Goal: Book appointment/travel/reservation

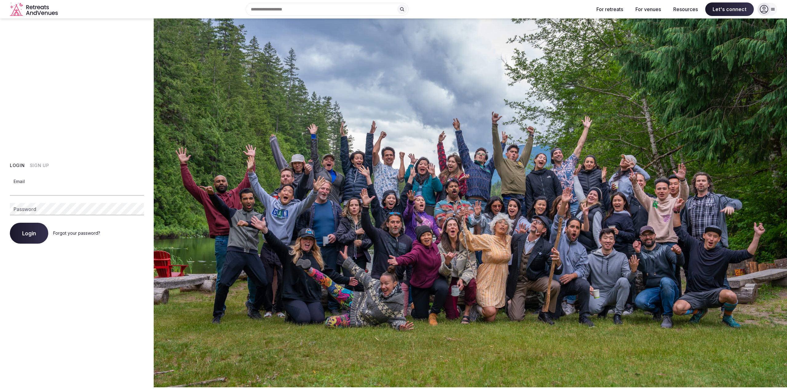
click at [81, 187] on input "Email" at bounding box center [77, 189] width 134 height 12
click at [44, 168] on div "Login Sign Up Email Password Login Forgot your password?" at bounding box center [77, 202] width 134 height 81
click at [43, 166] on button "Sign Up" at bounding box center [39, 165] width 19 height 6
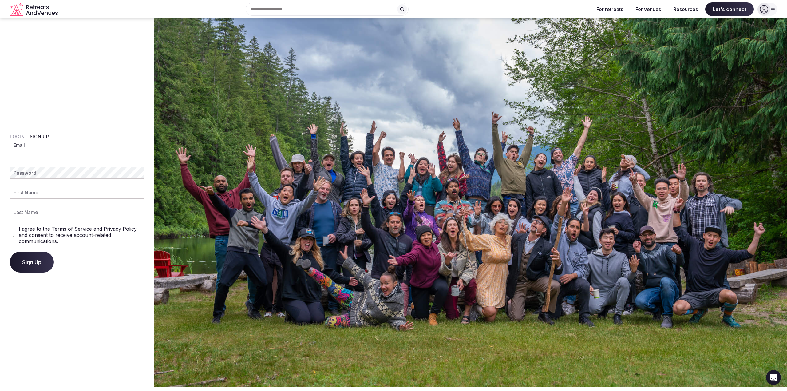
click at [66, 155] on input "Email" at bounding box center [77, 153] width 134 height 12
type input "**********"
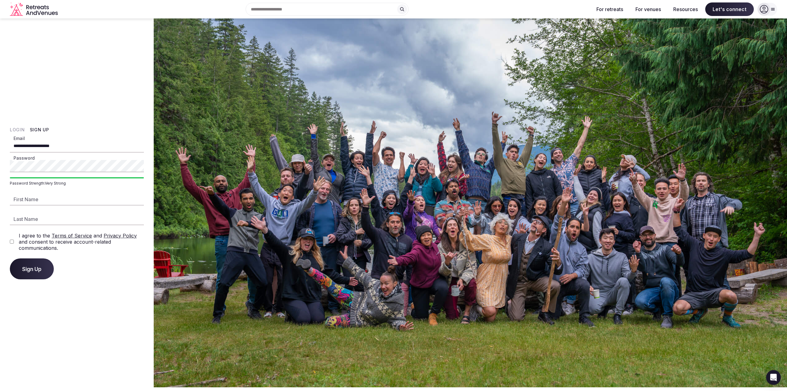
click at [46, 197] on input "First Name" at bounding box center [77, 199] width 134 height 12
click at [80, 202] on input "First Name" at bounding box center [77, 199] width 134 height 12
type input "******"
click at [26, 268] on span "Sign Up" at bounding box center [31, 268] width 19 height 6
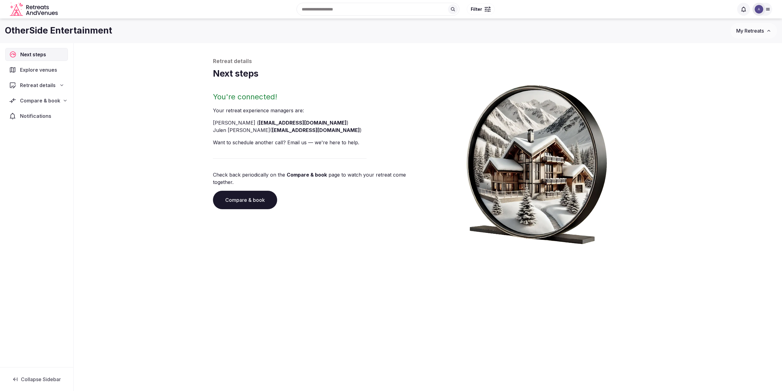
click at [37, 54] on span "Next steps" at bounding box center [34, 54] width 28 height 7
click at [252, 195] on link "Compare & book" at bounding box center [245, 200] width 64 height 18
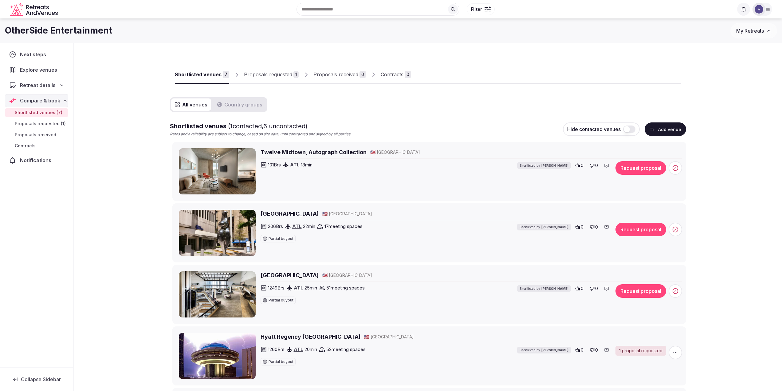
click at [277, 70] on link "Proposals requested 1" at bounding box center [271, 75] width 55 height 18
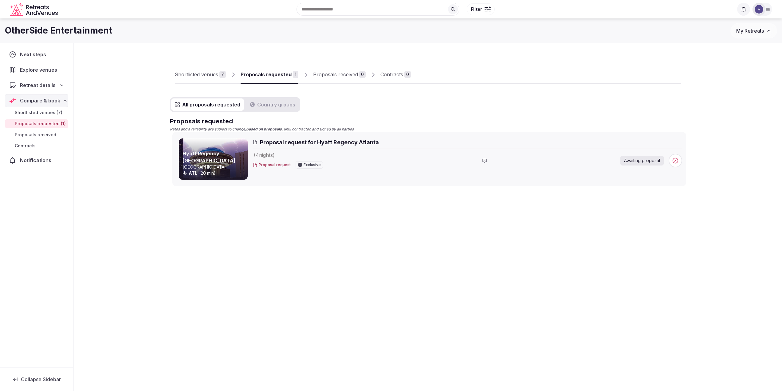
click at [278, 163] on button "Proposal request" at bounding box center [272, 164] width 38 height 5
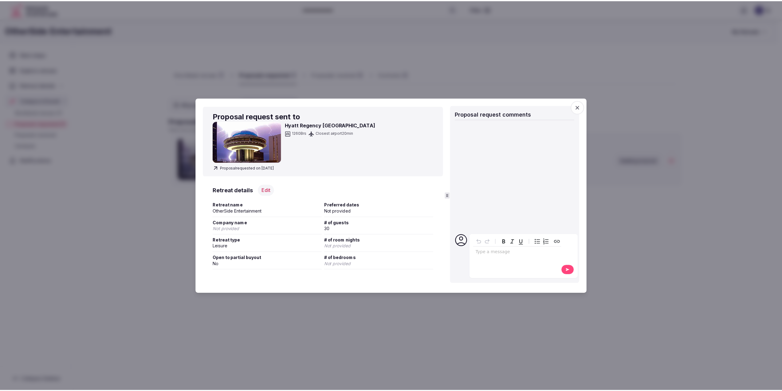
scroll to position [2, 0]
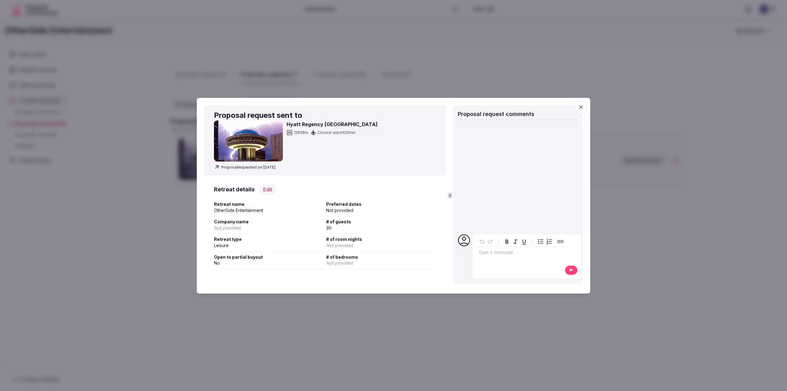
click at [631, 234] on div at bounding box center [393, 195] width 787 height 391
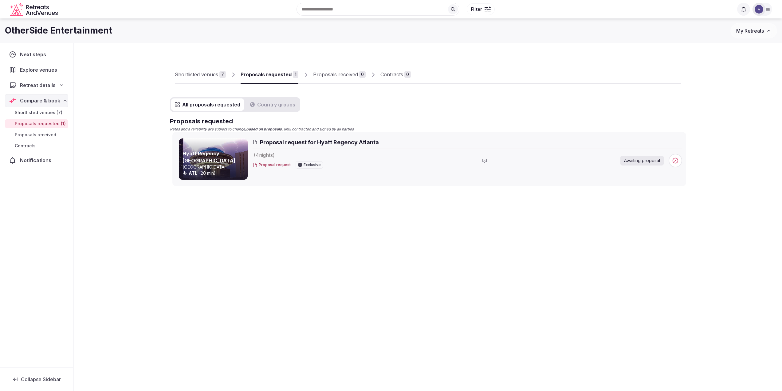
click at [47, 84] on span "Retreat details" at bounding box center [37, 84] width 35 height 7
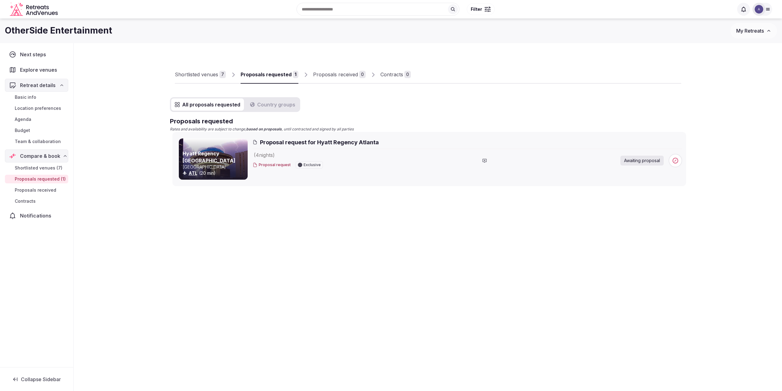
click at [38, 68] on span "Explore venues" at bounding box center [40, 69] width 40 height 7
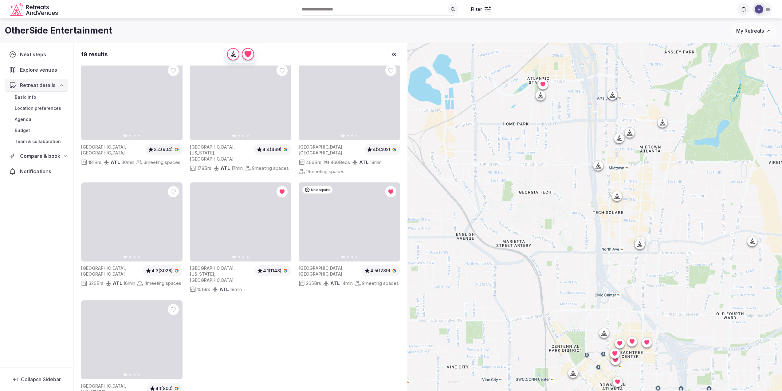
scroll to position [501, 0]
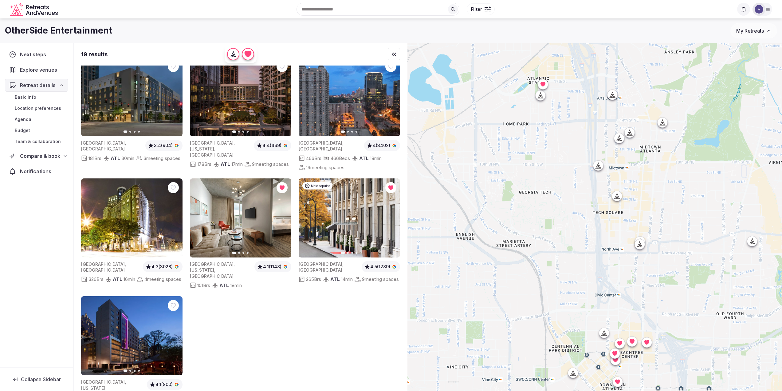
click at [37, 157] on span "Compare & book" at bounding box center [40, 155] width 40 height 7
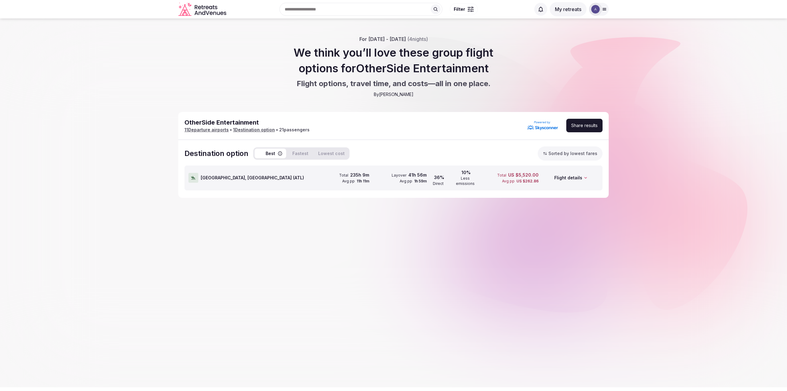
click at [576, 175] on div "Flight details" at bounding box center [569, 178] width 57 height 24
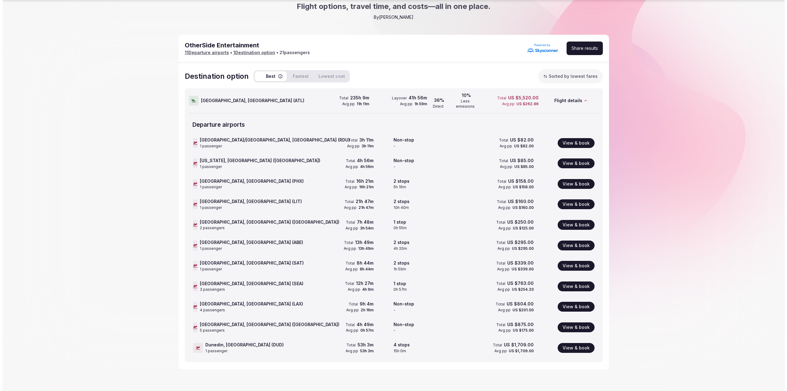
scroll to position [77, 0]
click at [582, 138] on button "View & book" at bounding box center [573, 143] width 37 height 10
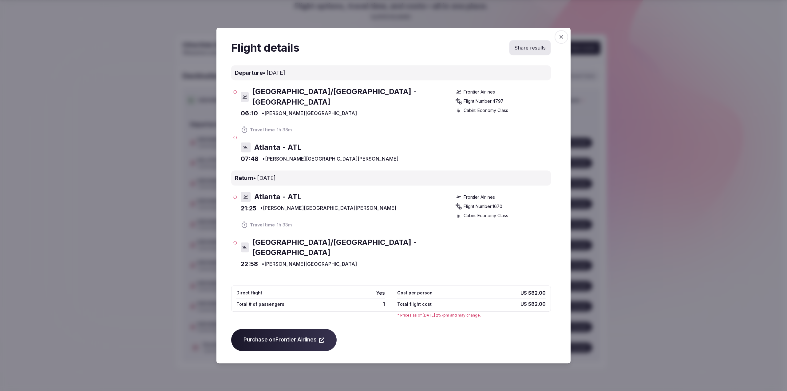
click at [560, 40] on icon "button" at bounding box center [561, 37] width 6 height 6
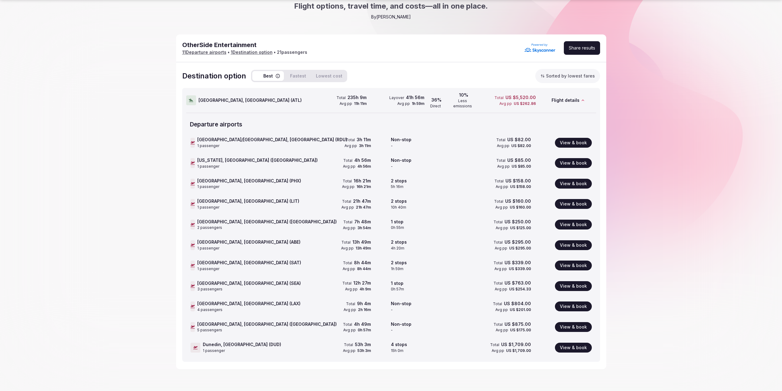
click at [567, 158] on button "View & book" at bounding box center [573, 163] width 37 height 10
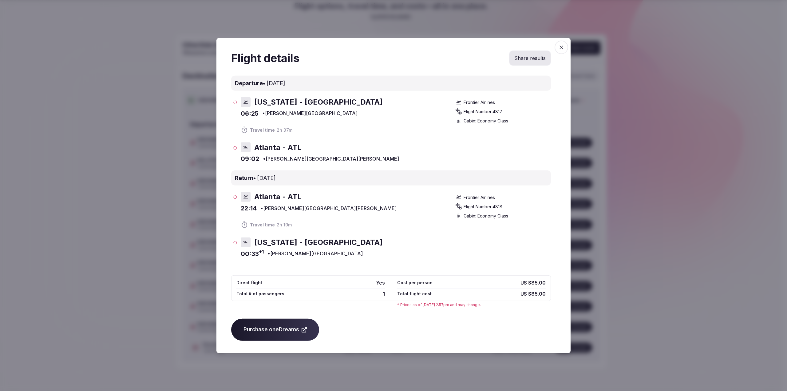
click at [563, 49] on icon "button" at bounding box center [561, 47] width 6 height 6
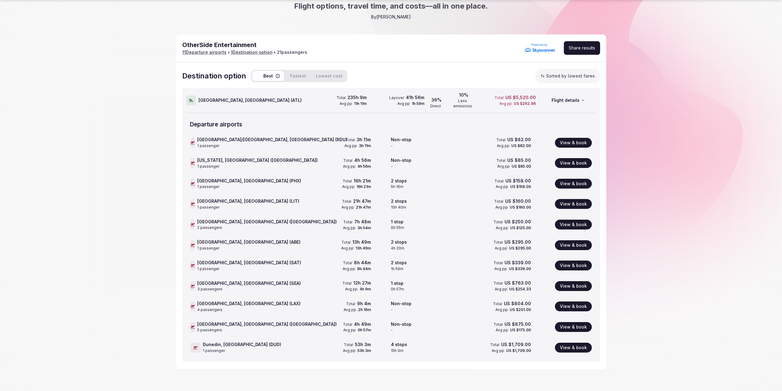
click at [578, 179] on button "View & book" at bounding box center [573, 184] width 37 height 10
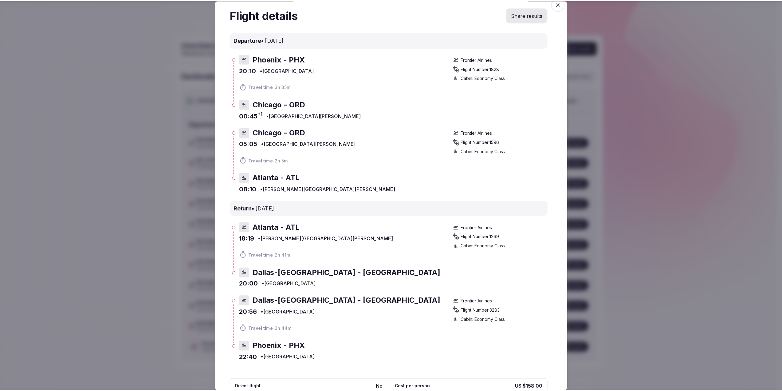
scroll to position [0, 0]
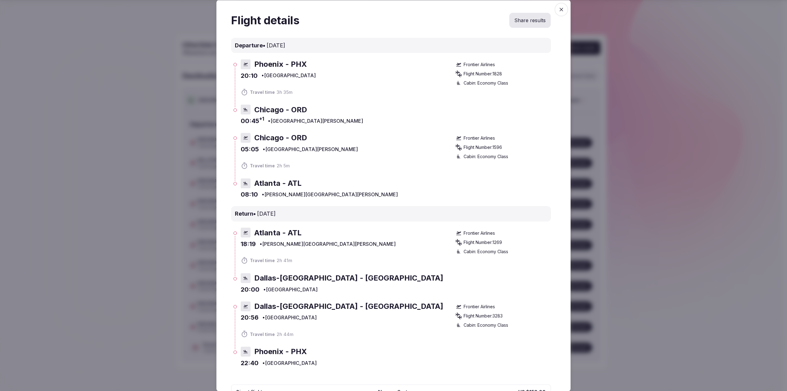
click at [558, 7] on icon "button" at bounding box center [561, 9] width 6 height 6
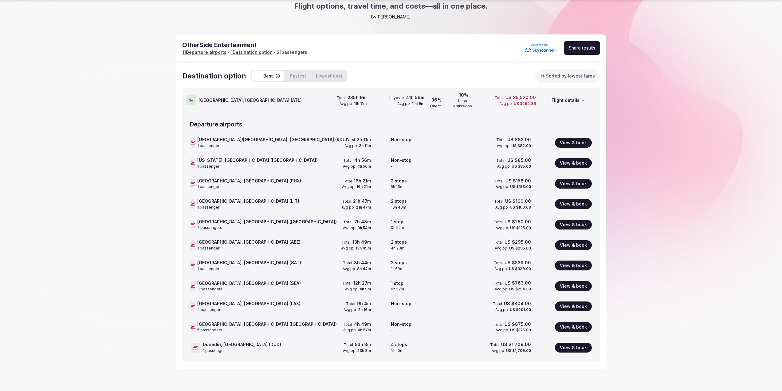
click at [566, 281] on button "View & book" at bounding box center [573, 286] width 37 height 10
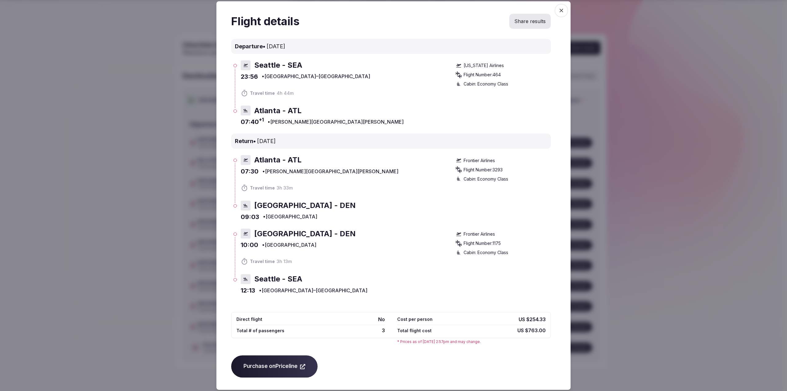
click at [561, 14] on span "button" at bounding box center [561, 11] width 14 height 14
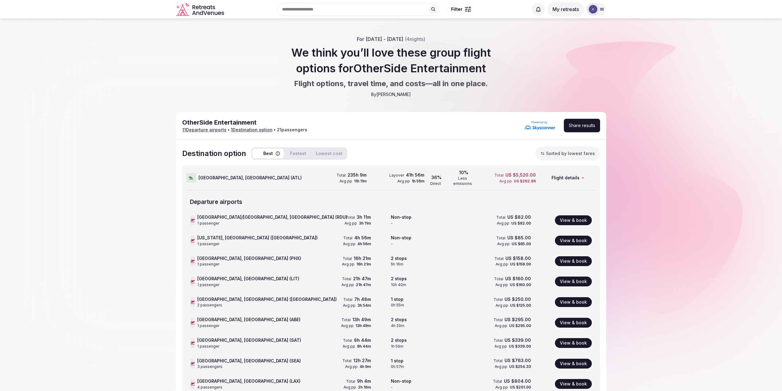
click at [278, 153] on icon "button" at bounding box center [277, 153] width 5 height 5
click at [295, 150] on button "Fastest" at bounding box center [297, 153] width 23 height 10
click at [657, 254] on section "OtherSide Entertainment 11 Departure airport s • 1 Destination option • 21 pass…" at bounding box center [391, 284] width 782 height 344
click at [664, 123] on section "OtherSide Entertainment 11 Departure airport s • 1 Destination option • 21 pass…" at bounding box center [391, 284] width 782 height 344
click at [578, 256] on button "View & book" at bounding box center [573, 261] width 37 height 10
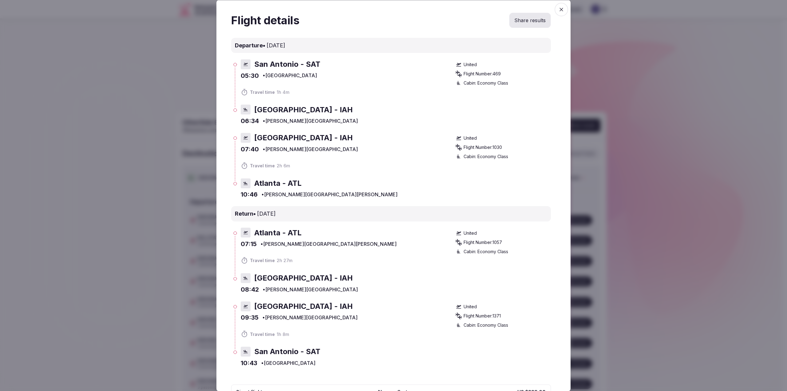
click at [685, 293] on div at bounding box center [393, 195] width 787 height 391
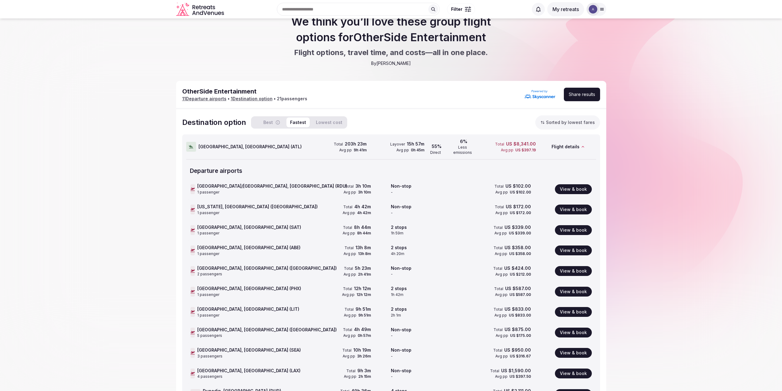
scroll to position [77, 0]
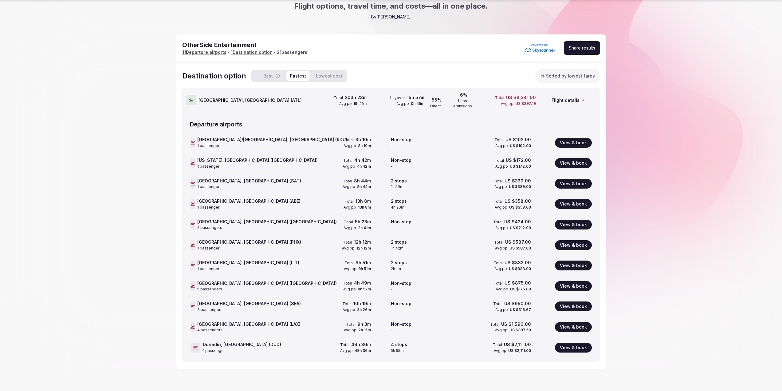
click at [575, 301] on button "View & book" at bounding box center [573, 306] width 37 height 10
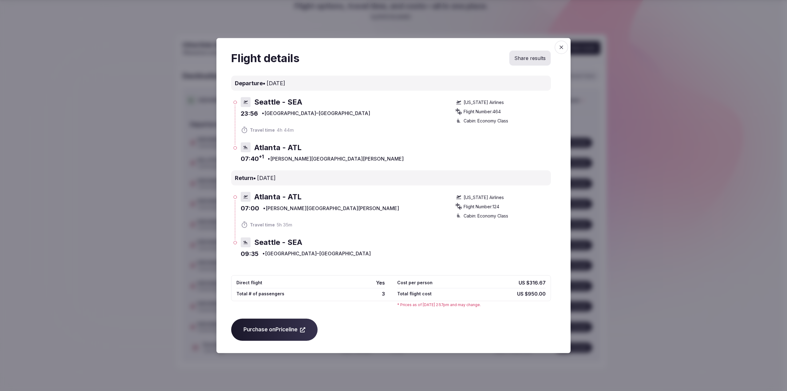
click at [623, 302] on div at bounding box center [393, 195] width 787 height 391
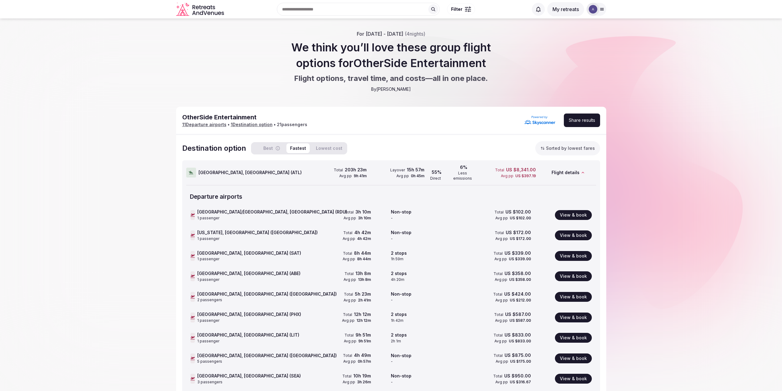
scroll to position [0, 0]
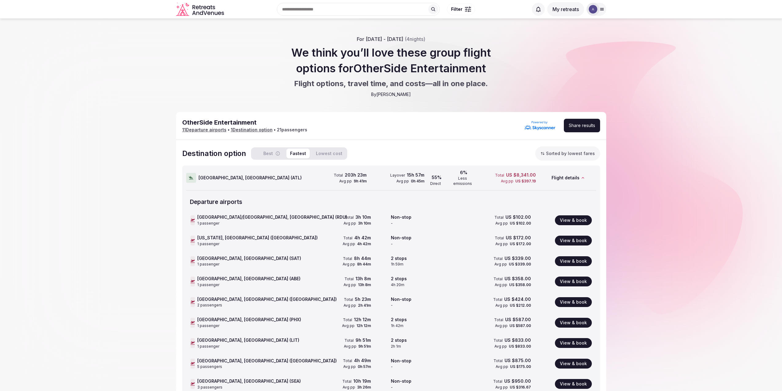
click at [224, 69] on div "For [DATE] - [DATE] ( 4 nights) We think you’ll love these group flight options…" at bounding box center [391, 66] width 782 height 61
